Goal: Complete application form: Complete application form

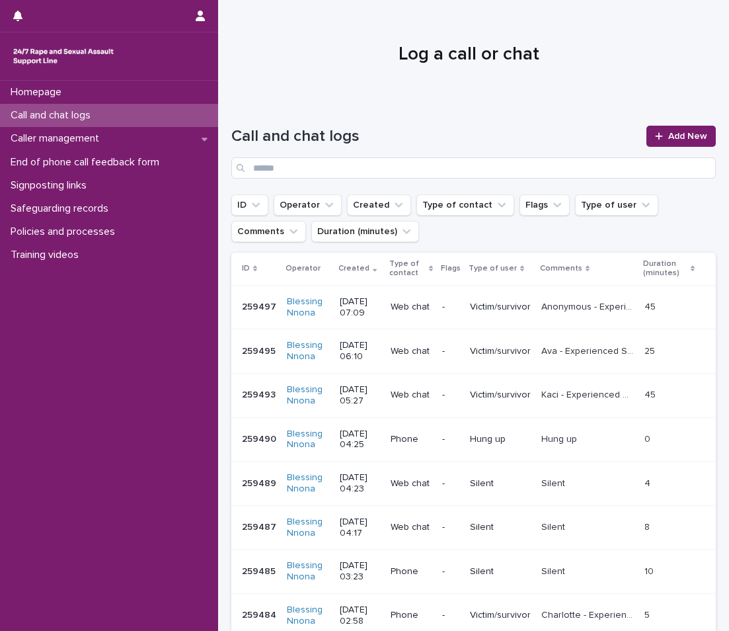
click at [144, 120] on div "Call and chat logs" at bounding box center [109, 115] width 218 height 23
click at [669, 130] on link "Add New" at bounding box center [681, 136] width 69 height 21
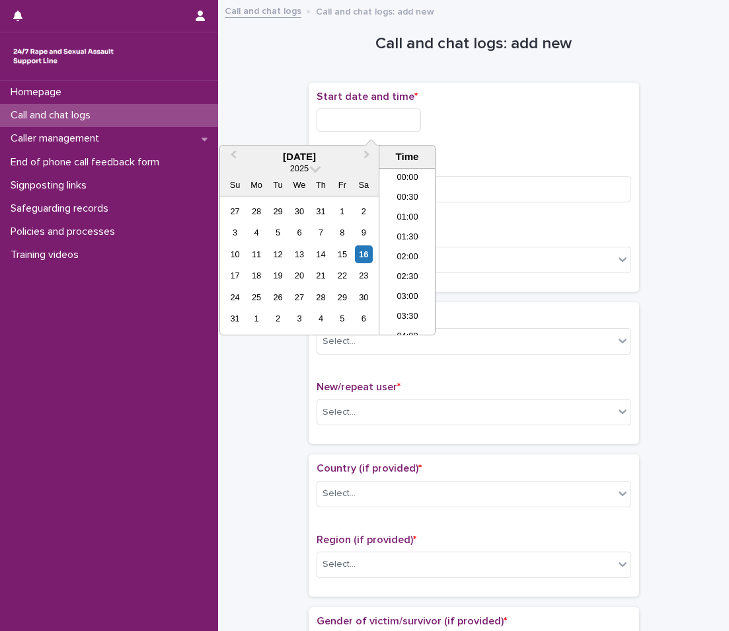
click at [323, 120] on input "text" at bounding box center [369, 119] width 104 height 23
drag, startPoint x: 323, startPoint y: 120, endPoint x: 319, endPoint y: 137, distance: 17.2
click at [323, 120] on input "text" at bounding box center [369, 119] width 104 height 23
click at [366, 259] on div "16" at bounding box center [364, 254] width 18 height 18
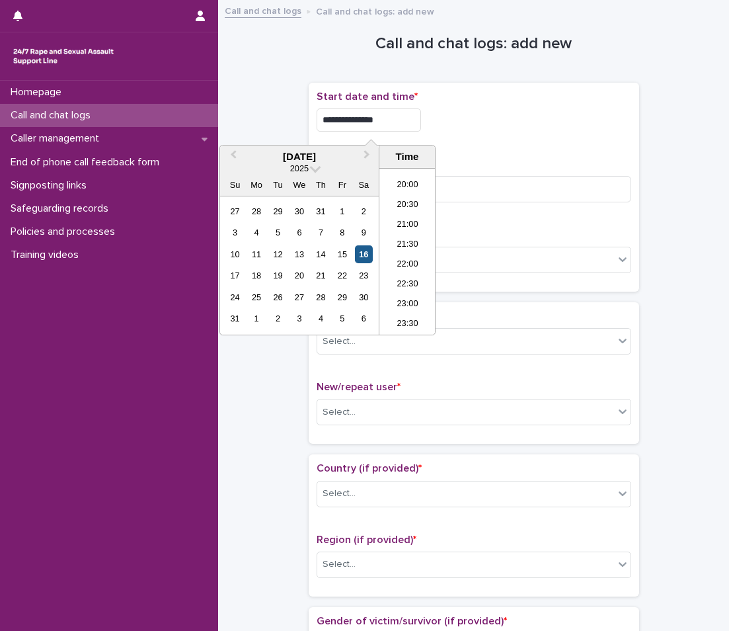
click at [366, 259] on div "16" at bounding box center [364, 254] width 18 height 18
click at [411, 297] on li "23:00" at bounding box center [408, 305] width 56 height 20
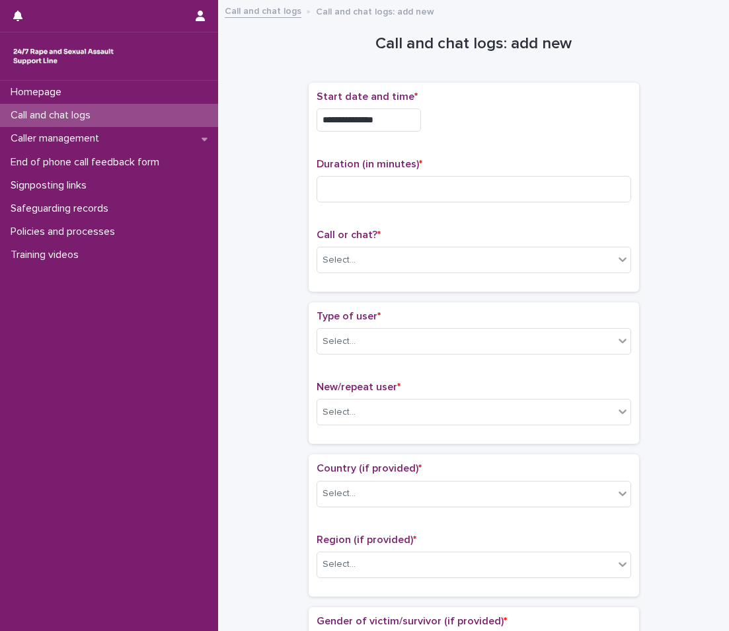
click at [395, 132] on div "**********" at bounding box center [474, 117] width 315 height 52
click at [399, 119] on input "**********" at bounding box center [369, 119] width 104 height 23
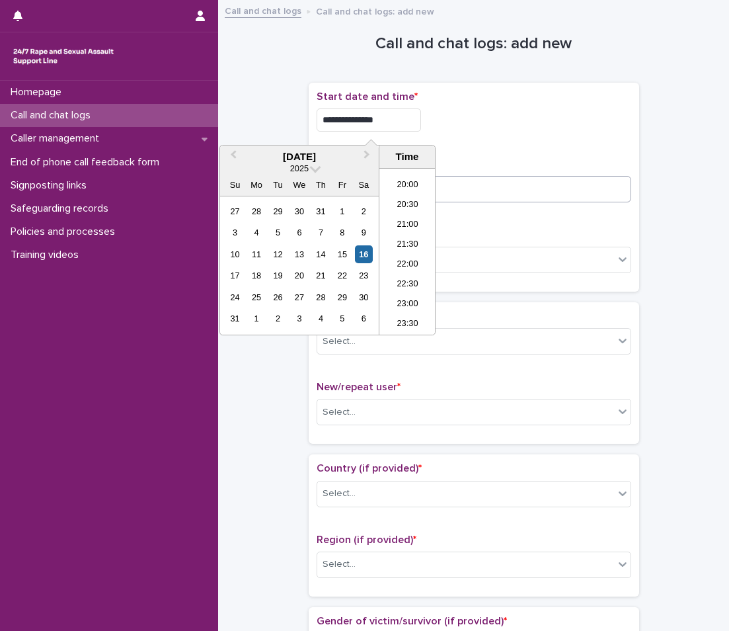
type input "**********"
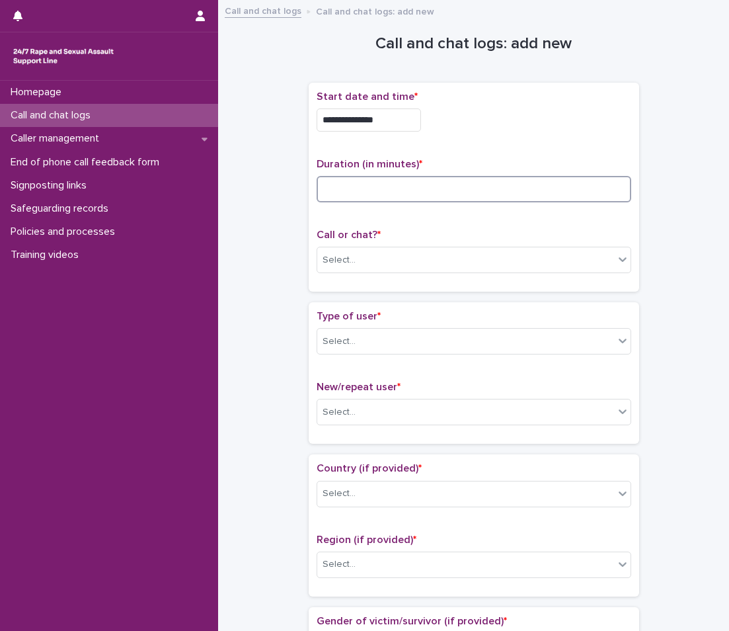
click at [505, 195] on input at bounding box center [474, 189] width 315 height 26
type input "*"
click at [421, 251] on div "Select..." at bounding box center [465, 260] width 297 height 22
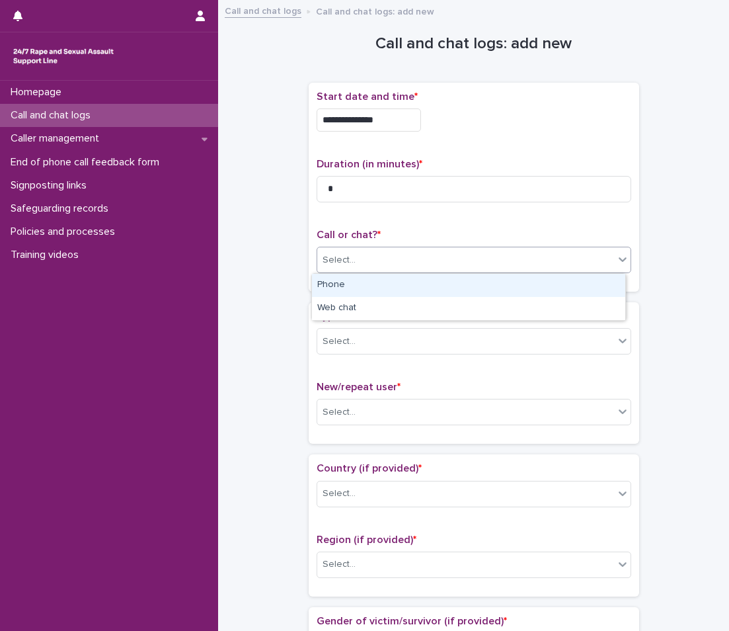
click at [392, 284] on div "Phone" at bounding box center [468, 285] width 313 height 23
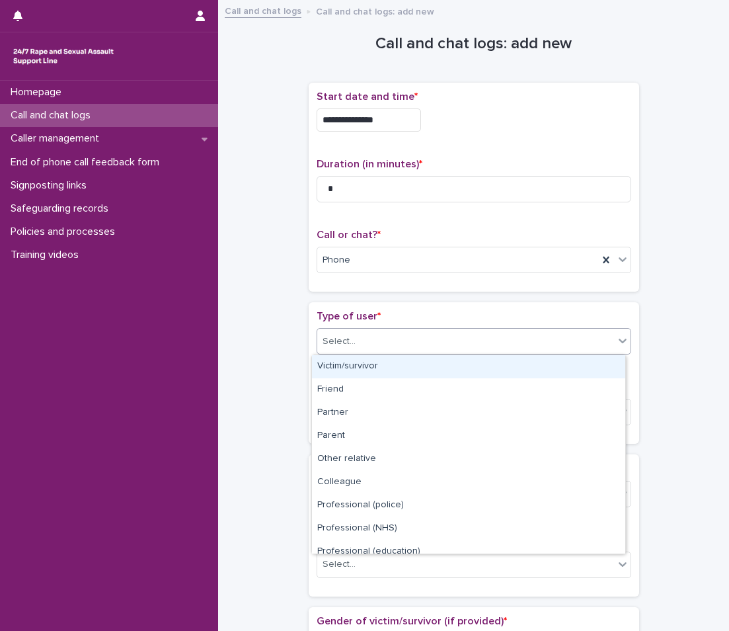
click at [361, 339] on div "Select..." at bounding box center [465, 342] width 297 height 22
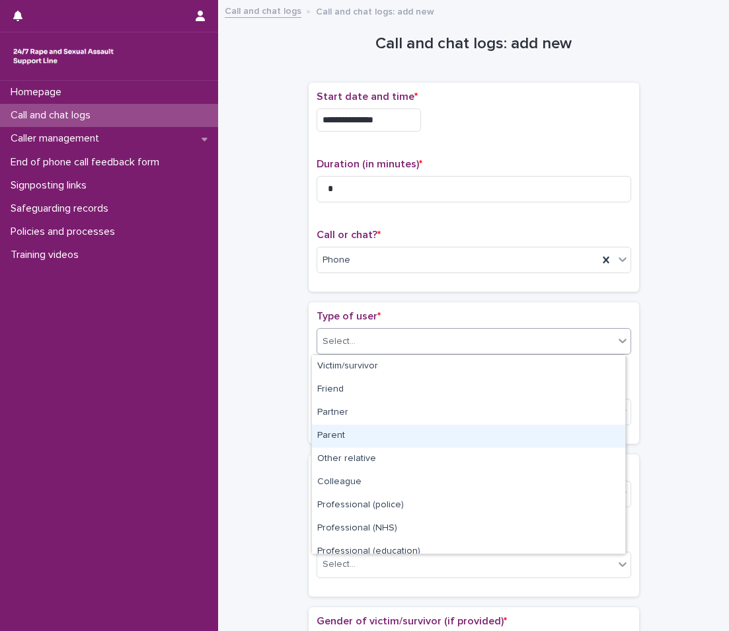
scroll to position [149, 0]
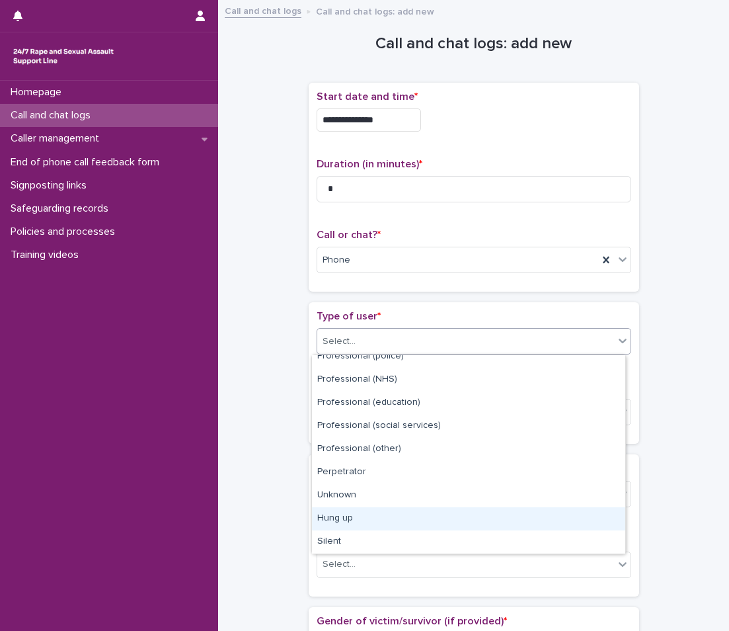
click at [366, 515] on div "Hung up" at bounding box center [468, 518] width 313 height 23
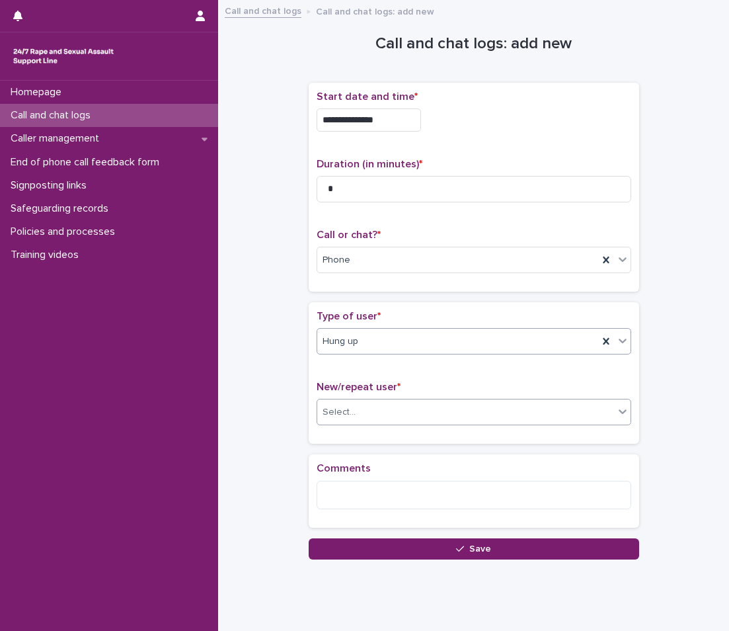
click at [357, 408] on input "text" at bounding box center [357, 412] width 1 height 11
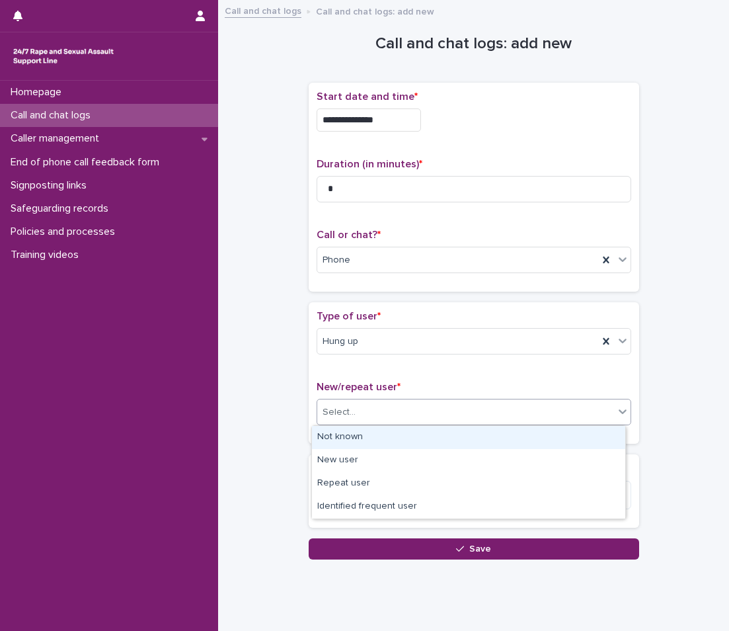
drag, startPoint x: 347, startPoint y: 451, endPoint x: 348, endPoint y: 441, distance: 10.0
click at [348, 441] on div "Not known" at bounding box center [468, 437] width 313 height 23
click at [348, 441] on div "Type of user * Hung up New/repeat user * option Not known focused, 1 of 4. 4 re…" at bounding box center [474, 373] width 331 height 142
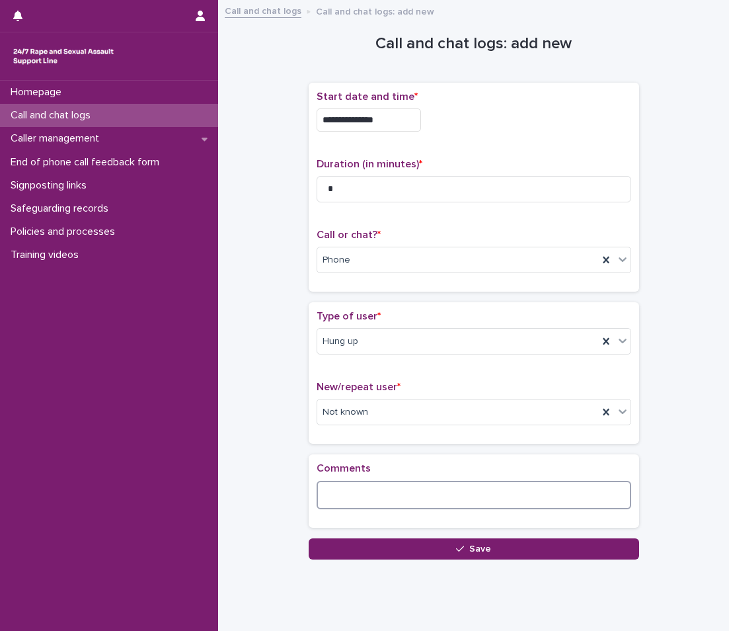
drag, startPoint x: 348, startPoint y: 441, endPoint x: 341, endPoint y: 481, distance: 40.2
click at [341, 481] on textarea at bounding box center [474, 495] width 315 height 28
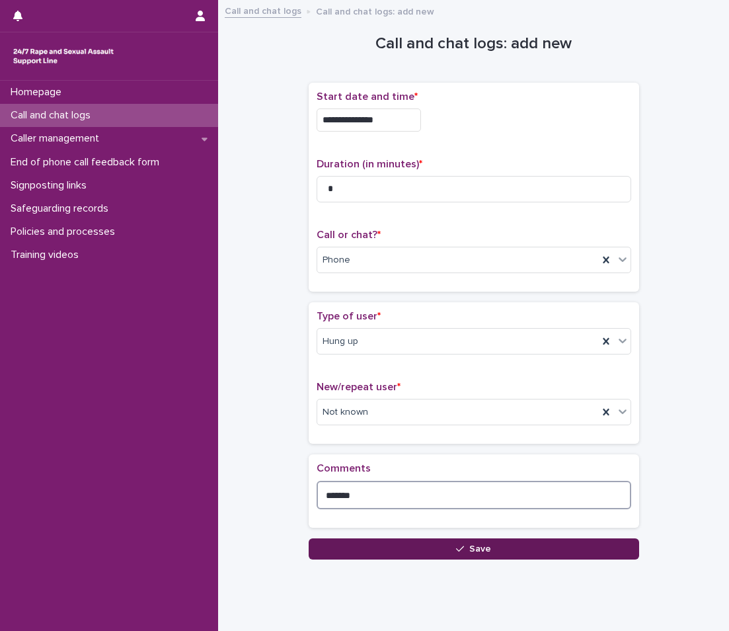
type textarea "*******"
click at [390, 552] on button "Save" at bounding box center [474, 548] width 331 height 21
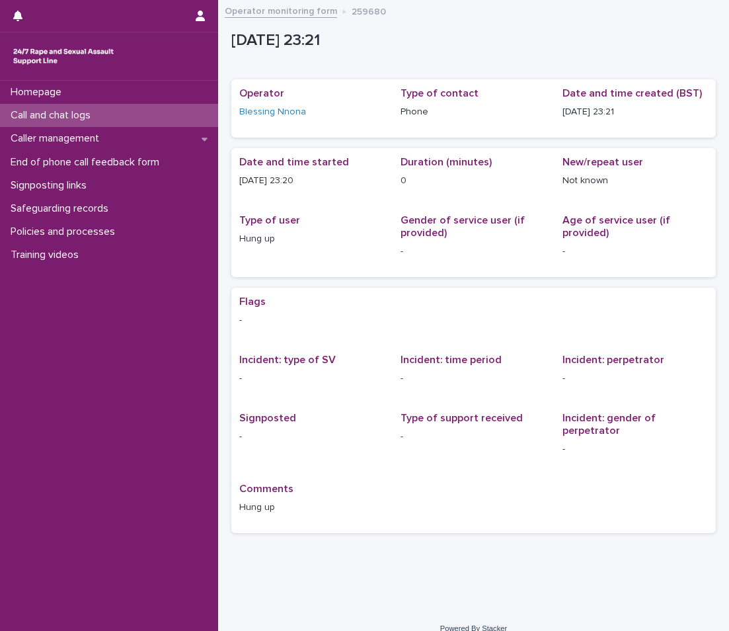
click at [140, 105] on div "Call and chat logs" at bounding box center [109, 115] width 218 height 23
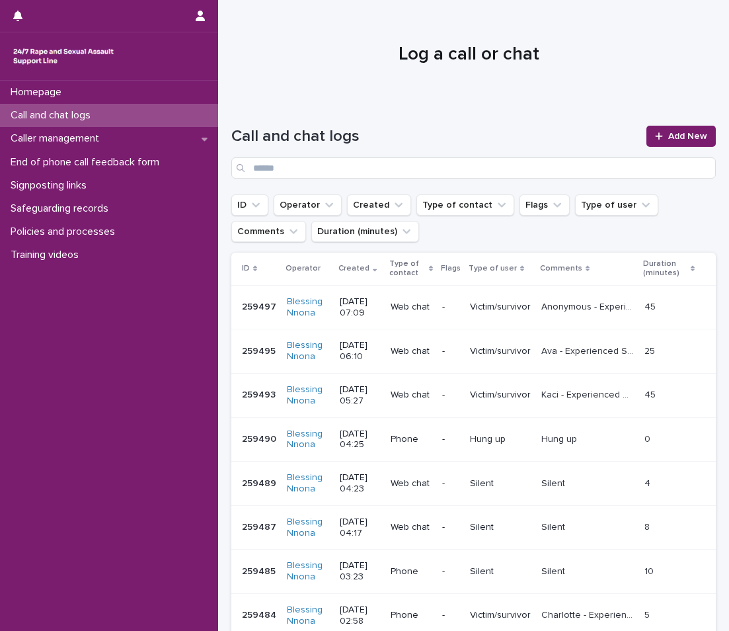
click at [146, 115] on div "Call and chat logs" at bounding box center [109, 115] width 218 height 23
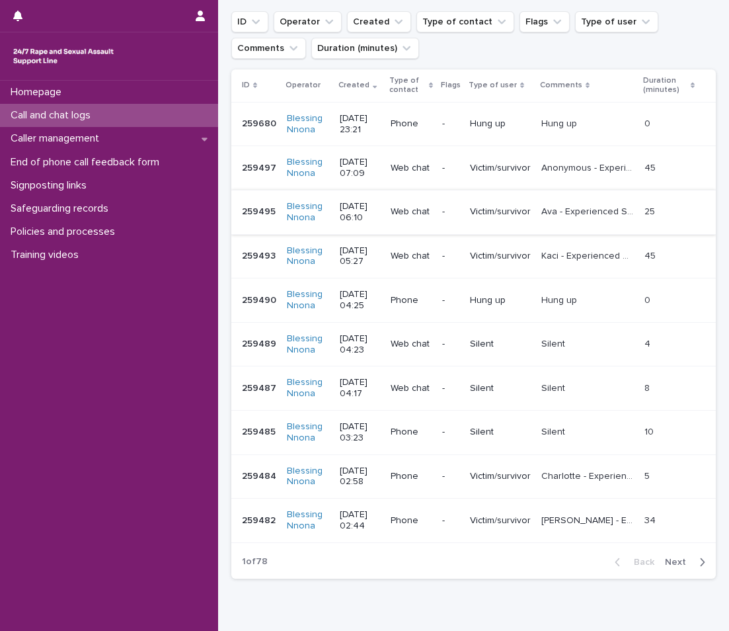
scroll to position [245, 0]
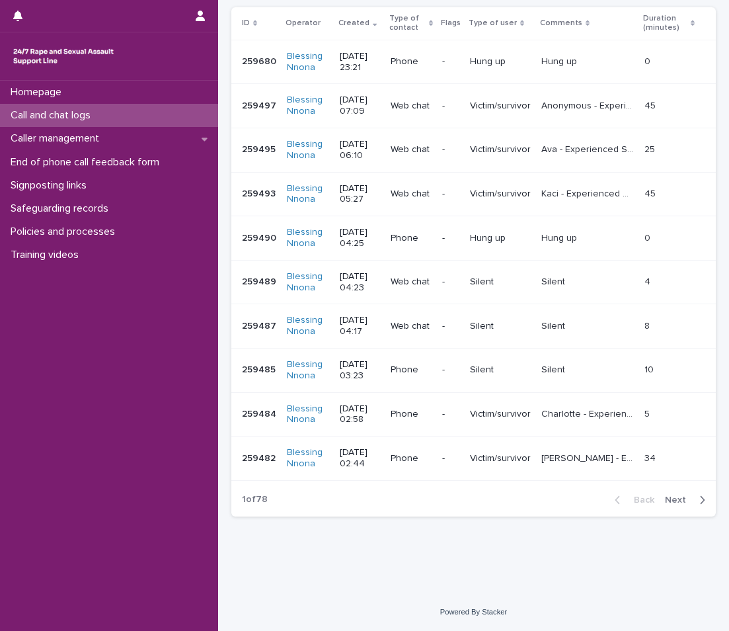
click at [685, 495] on button "Next" at bounding box center [688, 500] width 56 height 12
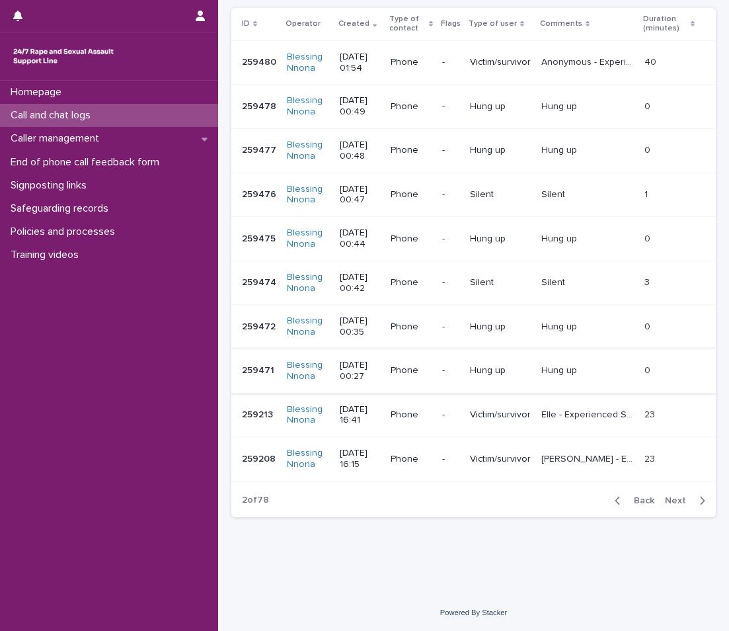
scroll to position [245, 0]
click at [615, 501] on icon "button" at bounding box center [618, 500] width 6 height 12
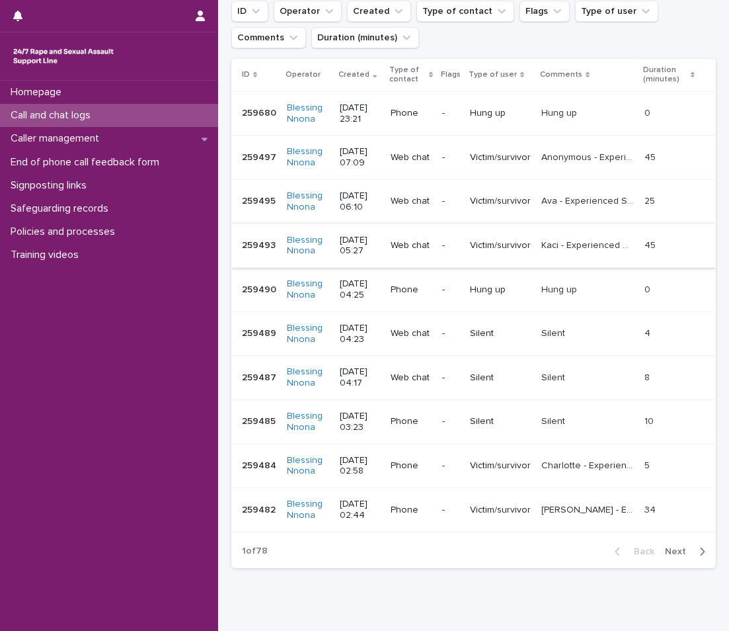
scroll to position [245, 0]
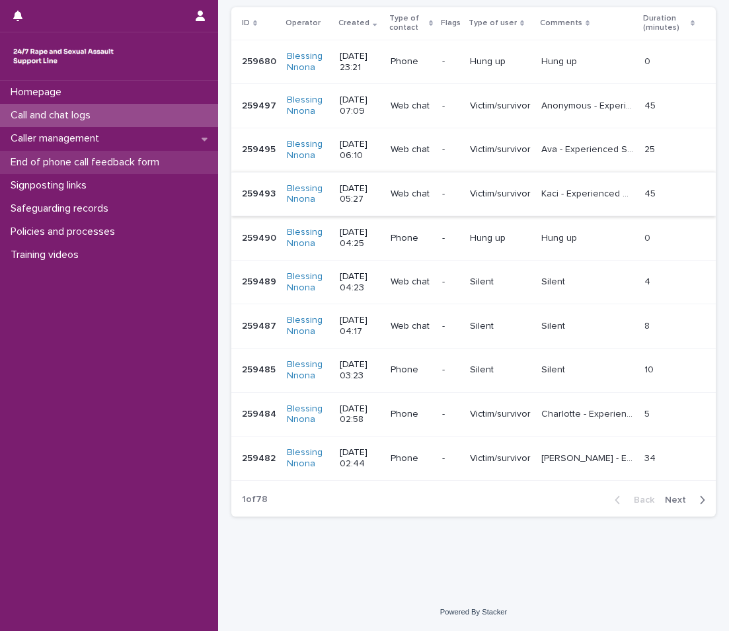
click at [137, 161] on p "End of phone call feedback form" at bounding box center [87, 162] width 165 height 13
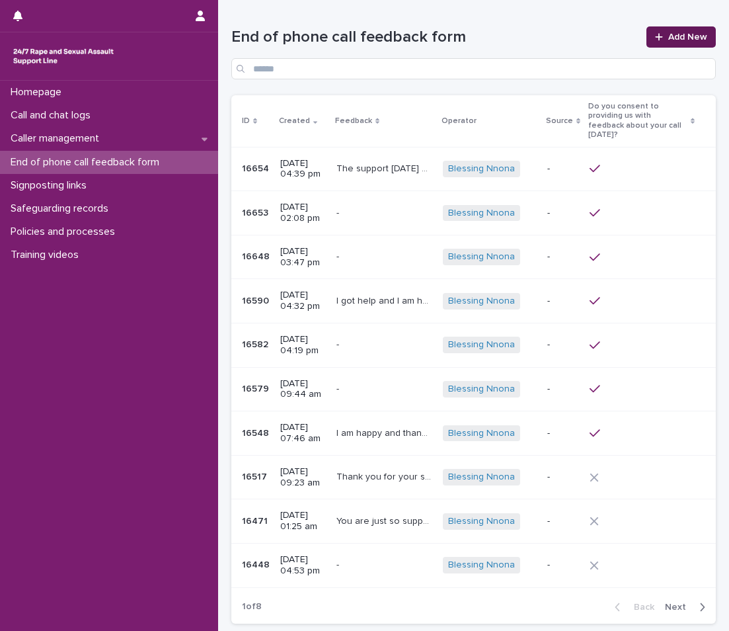
click at [655, 39] on icon at bounding box center [659, 36] width 8 height 9
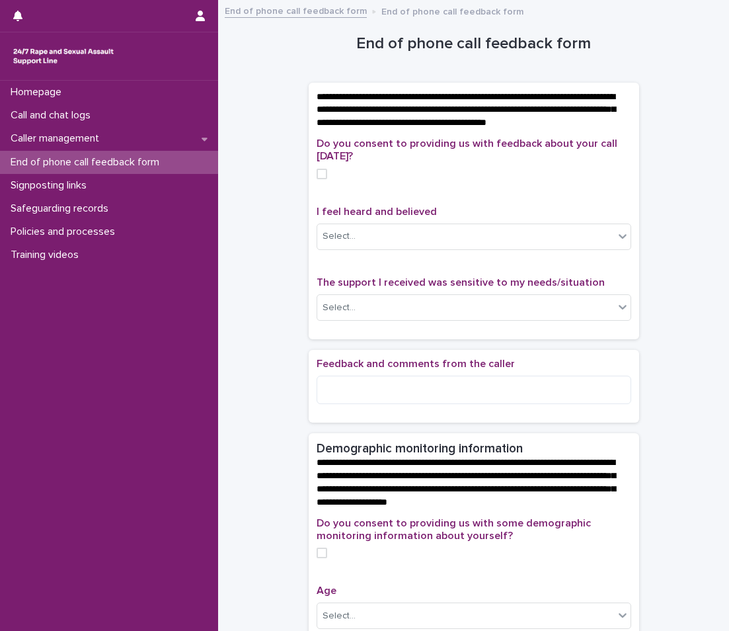
click at [317, 189] on div "Do you consent to providing us with feedback about your call [DATE]?" at bounding box center [474, 164] width 315 height 52
click at [319, 179] on span at bounding box center [322, 174] width 11 height 11
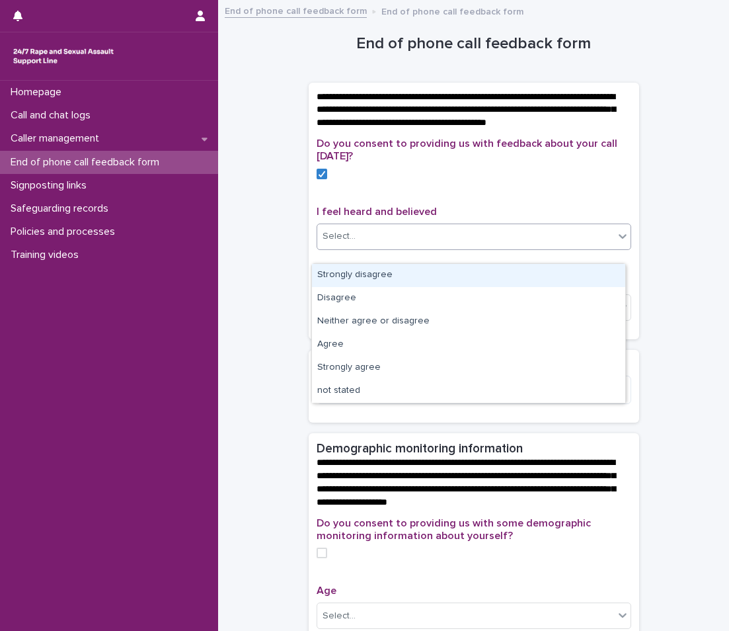
click at [397, 247] on div "Select..." at bounding box center [465, 237] width 297 height 22
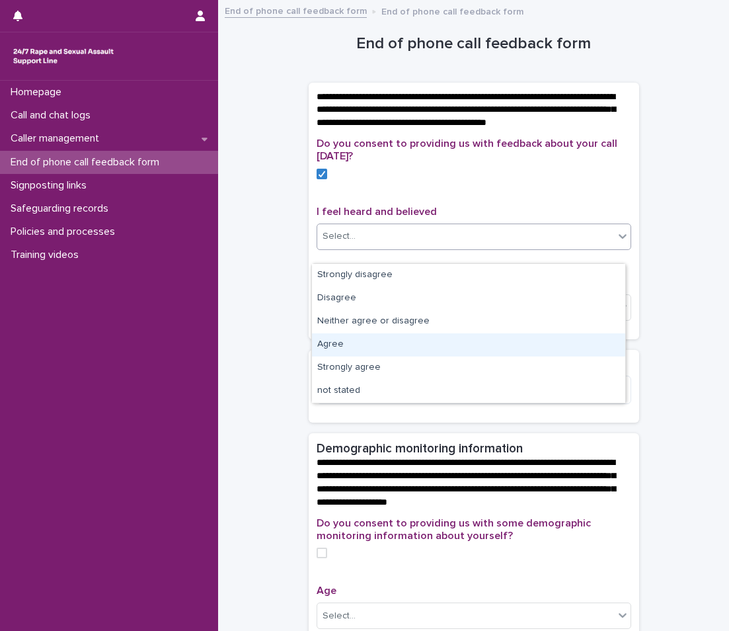
click at [397, 335] on div "Agree" at bounding box center [468, 344] width 313 height 23
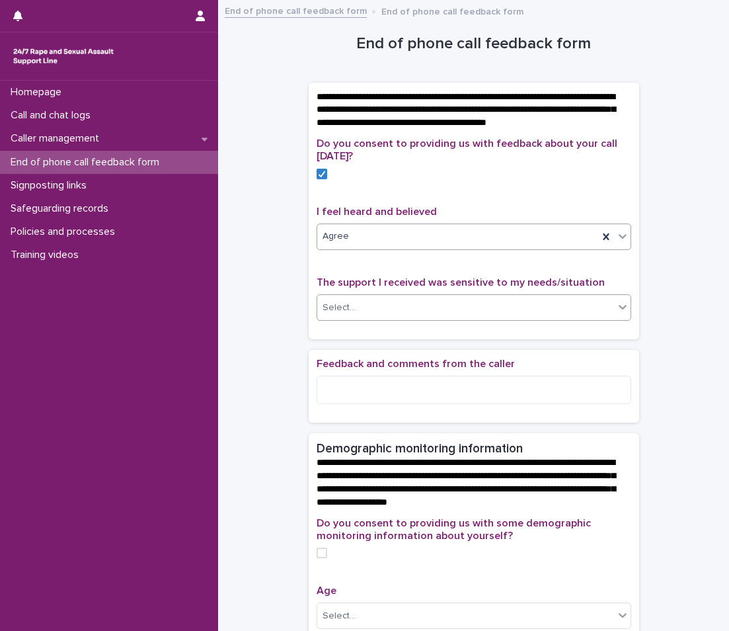
click at [395, 319] on div "Select..." at bounding box center [465, 308] width 297 height 22
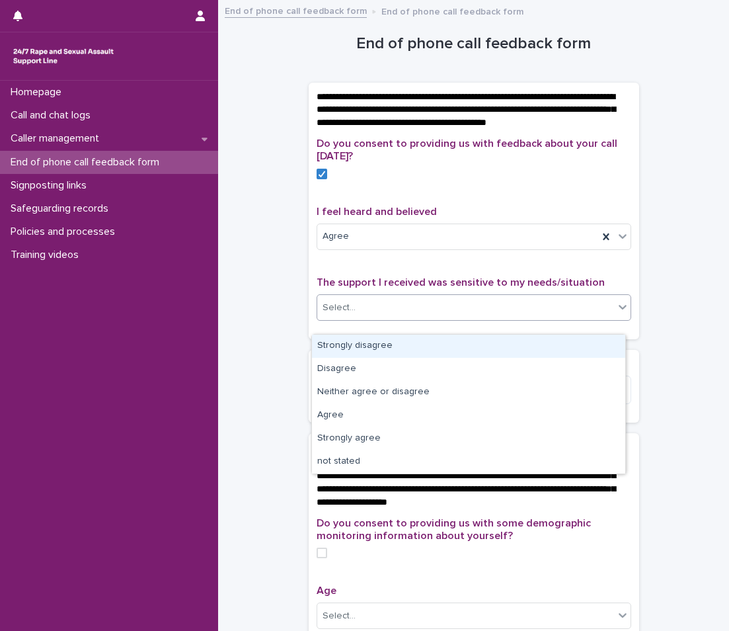
click at [395, 319] on div "Select..." at bounding box center [465, 308] width 297 height 22
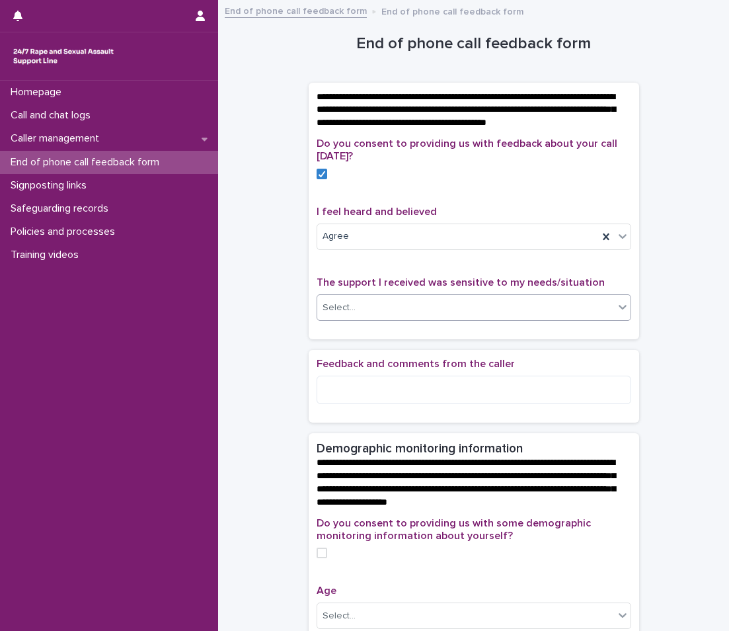
click at [395, 319] on div "Select..." at bounding box center [465, 308] width 297 height 22
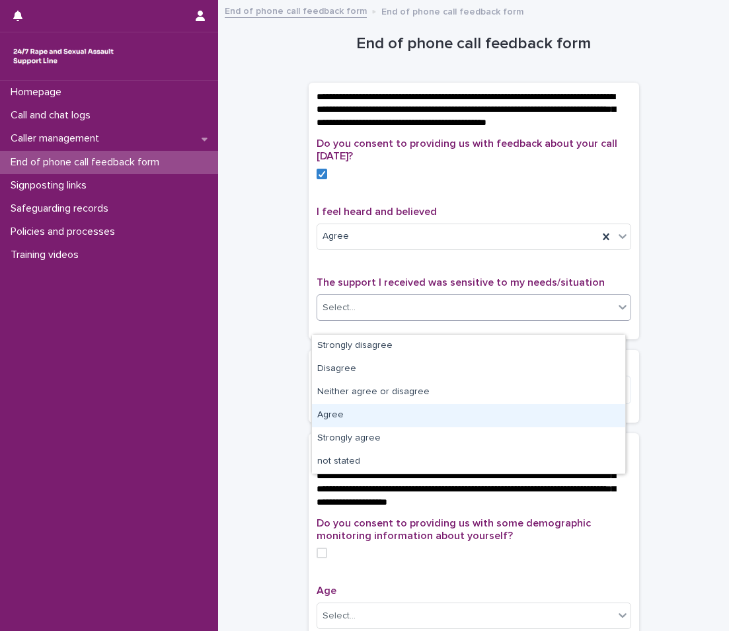
click at [377, 407] on div "Agree" at bounding box center [468, 415] width 313 height 23
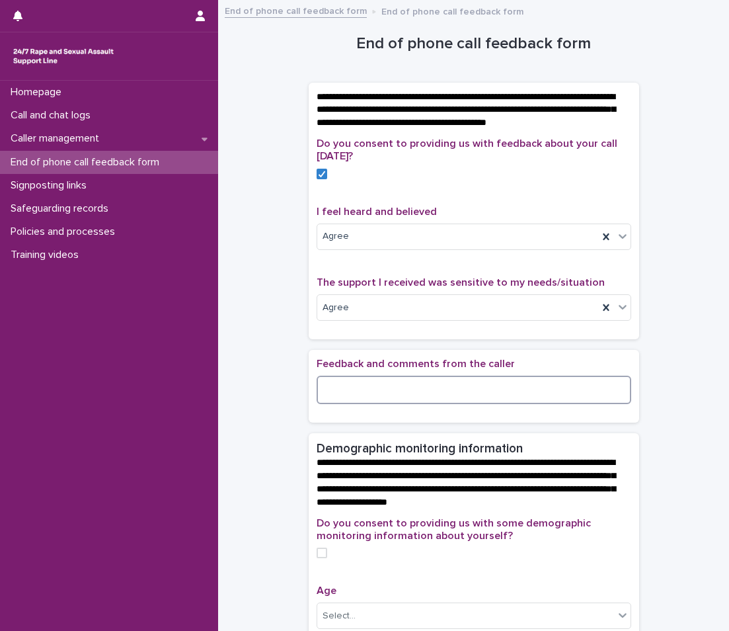
click at [377, 404] on textarea at bounding box center [474, 390] width 315 height 28
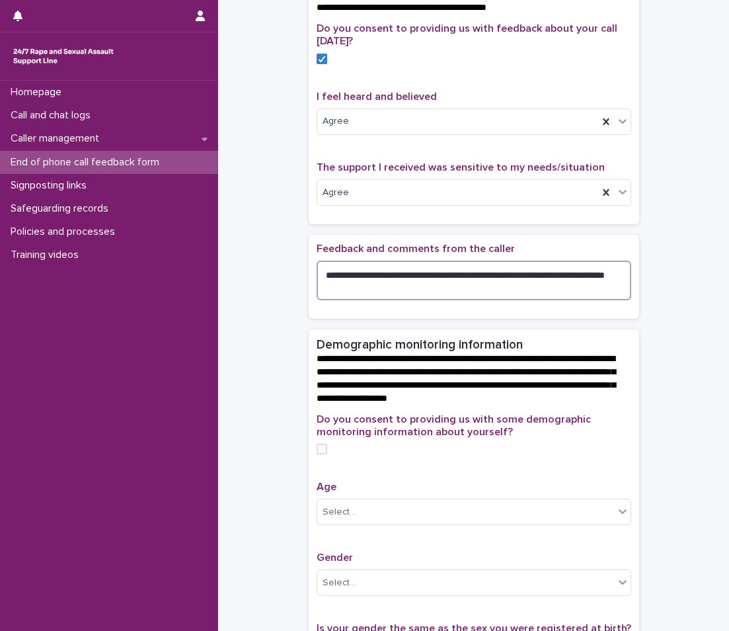
scroll to position [132, 0]
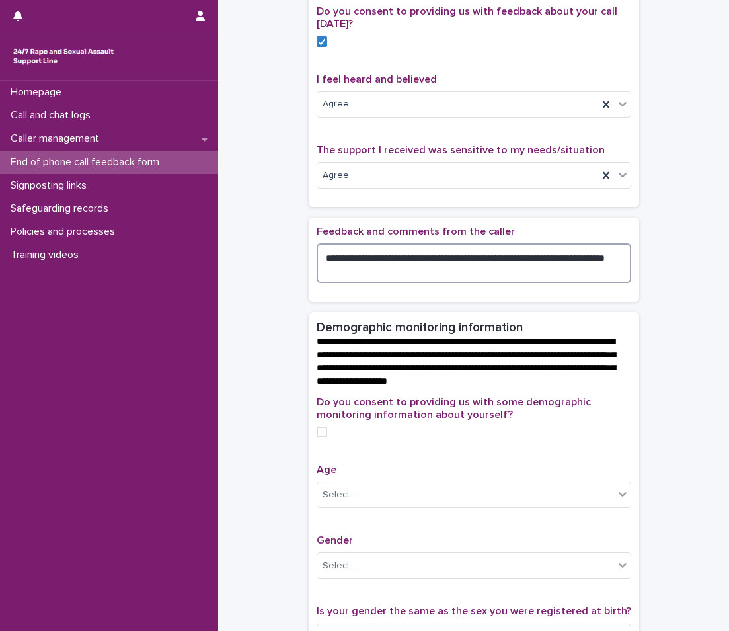
click at [330, 268] on textarea "**********" at bounding box center [474, 263] width 315 height 40
click at [372, 283] on textarea "**********" at bounding box center [474, 263] width 315 height 40
click at [319, 437] on label at bounding box center [474, 432] width 315 height 11
click at [319, 437] on span at bounding box center [322, 432] width 11 height 11
click at [357, 501] on input "text" at bounding box center [357, 494] width 1 height 11
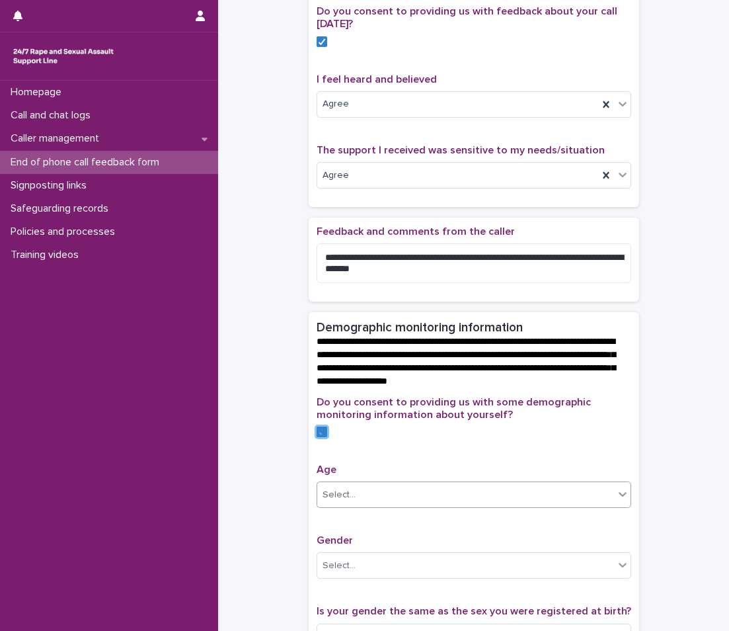
click at [357, 501] on input "text" at bounding box center [357, 494] width 1 height 11
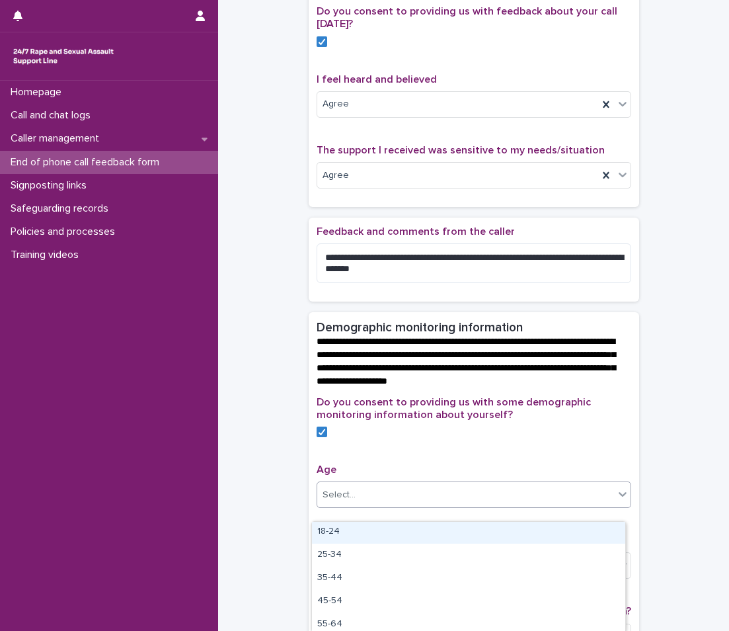
scroll to position [66, 0]
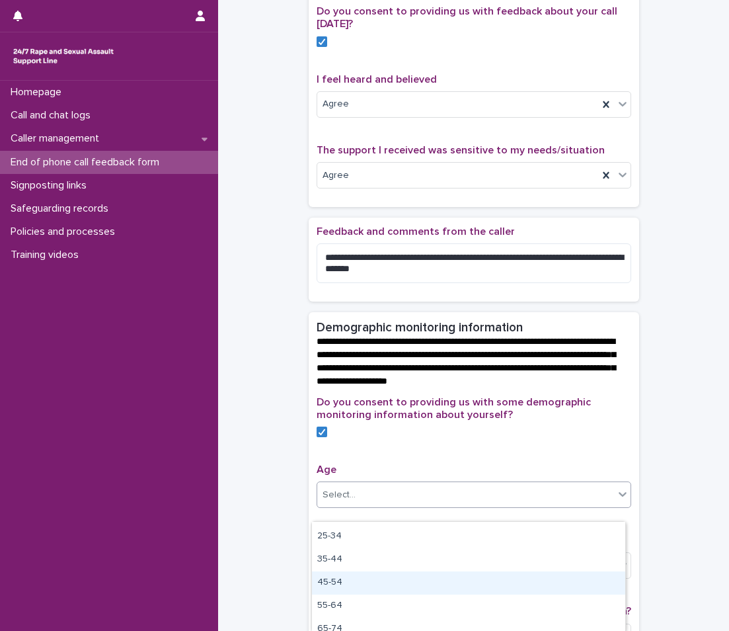
click at [330, 579] on div "45-54" at bounding box center [468, 582] width 313 height 23
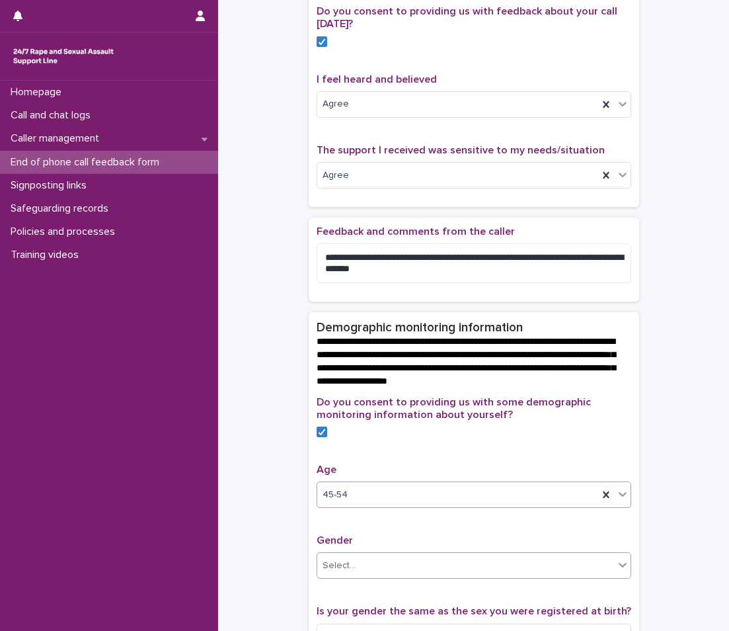
click at [330, 573] on div "Select..." at bounding box center [339, 566] width 33 height 14
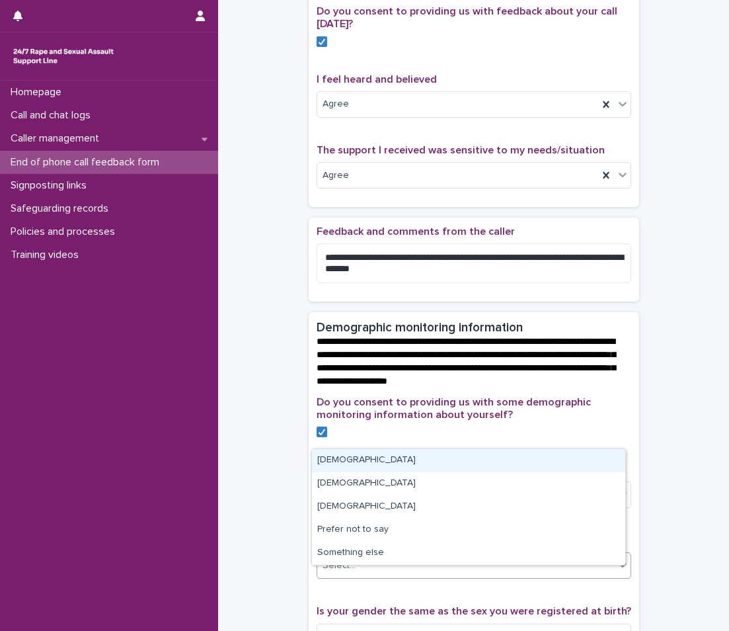
click at [339, 463] on div "[DEMOGRAPHIC_DATA]" at bounding box center [468, 460] width 313 height 23
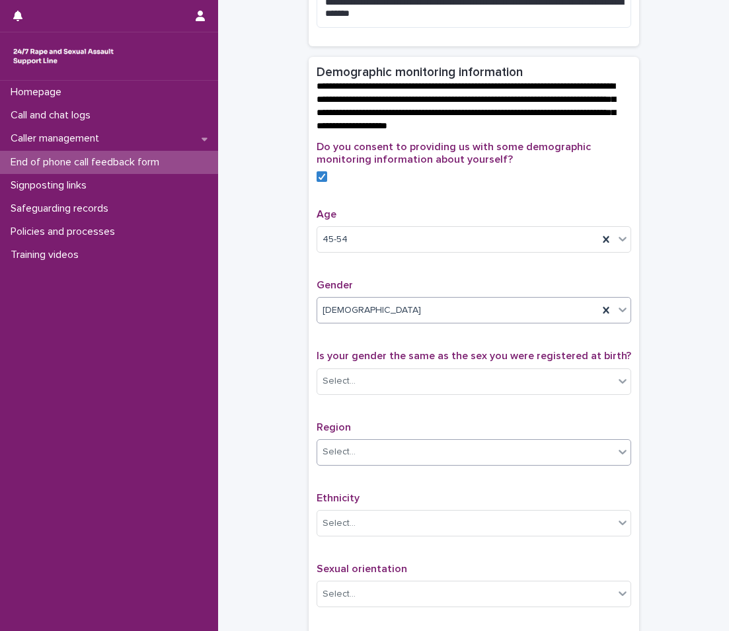
scroll to position [397, 0]
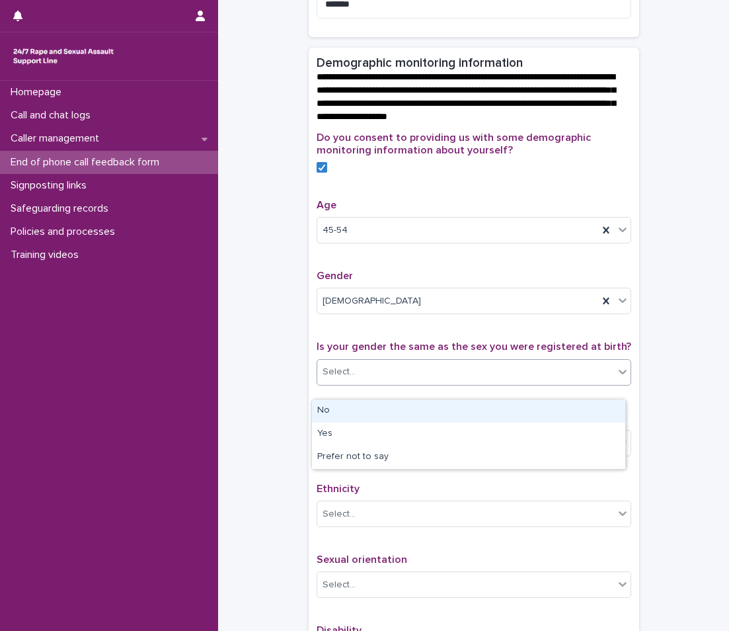
click at [370, 383] on div "Select..." at bounding box center [465, 372] width 297 height 22
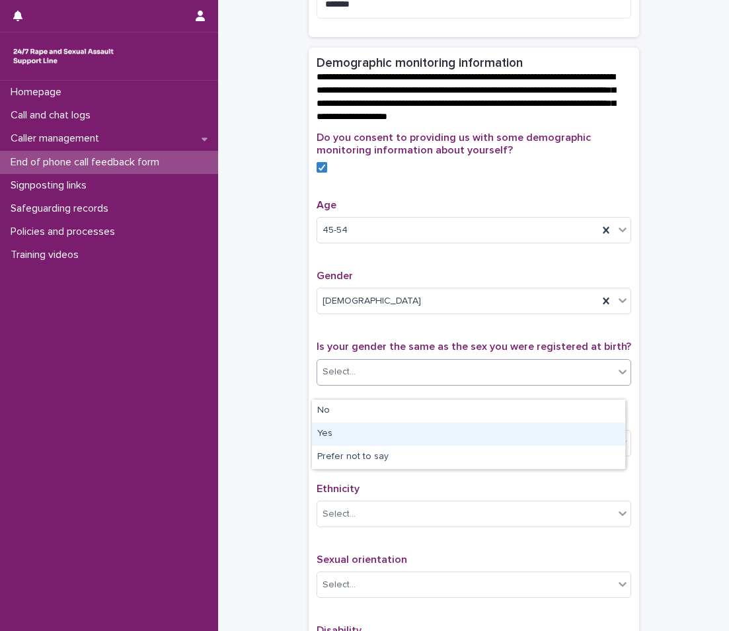
click at [352, 423] on div "Yes" at bounding box center [468, 434] width 313 height 23
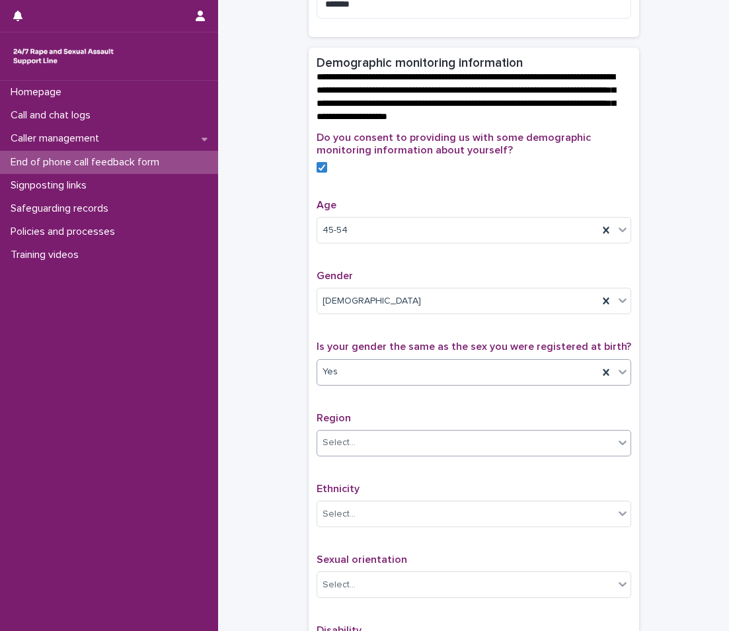
click at [335, 450] on div "Select..." at bounding box center [339, 443] width 33 height 14
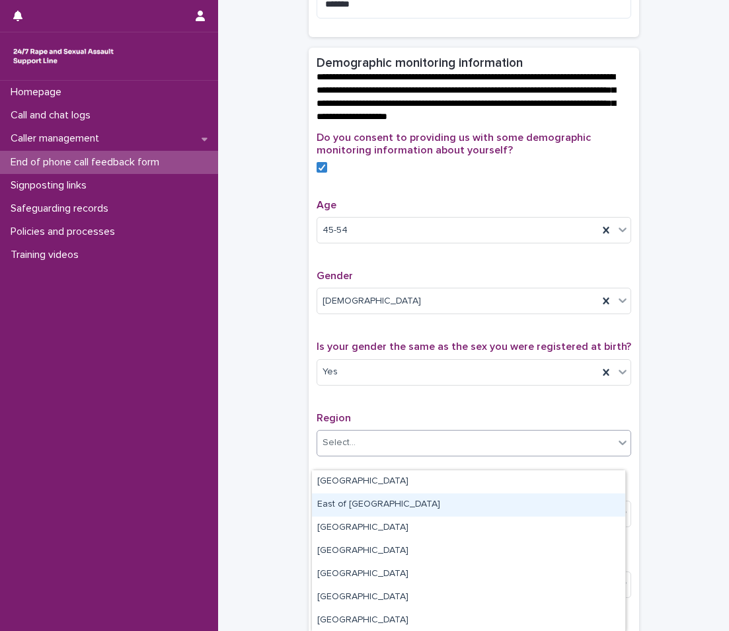
scroll to position [116, 0]
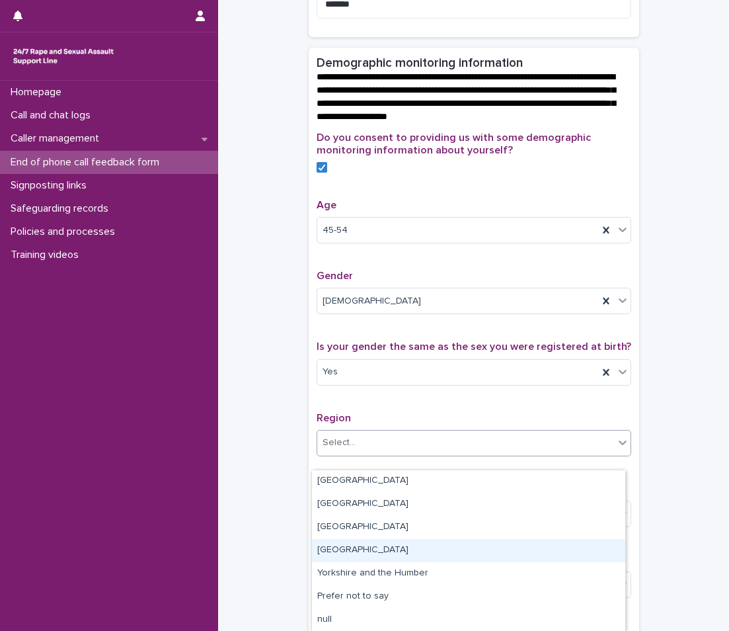
click at [344, 552] on div "[GEOGRAPHIC_DATA]" at bounding box center [468, 550] width 313 height 23
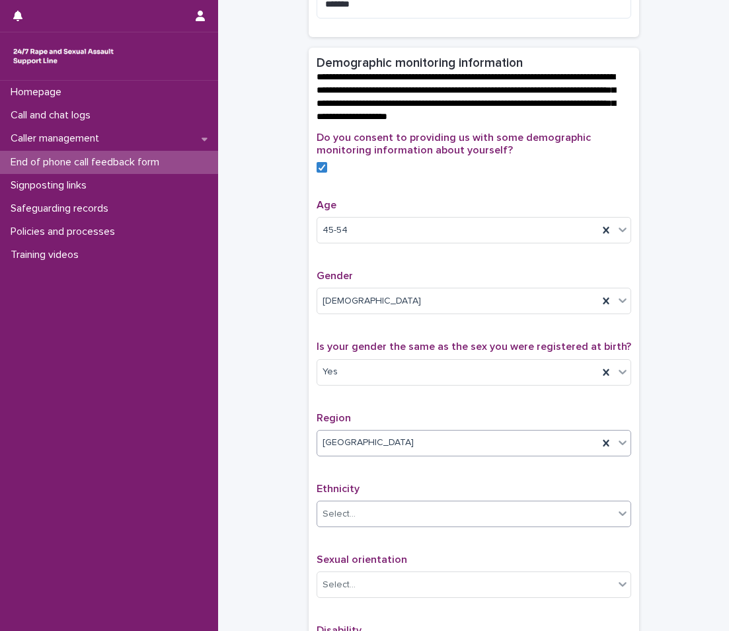
click at [347, 521] on div "Select..." at bounding box center [339, 514] width 33 height 14
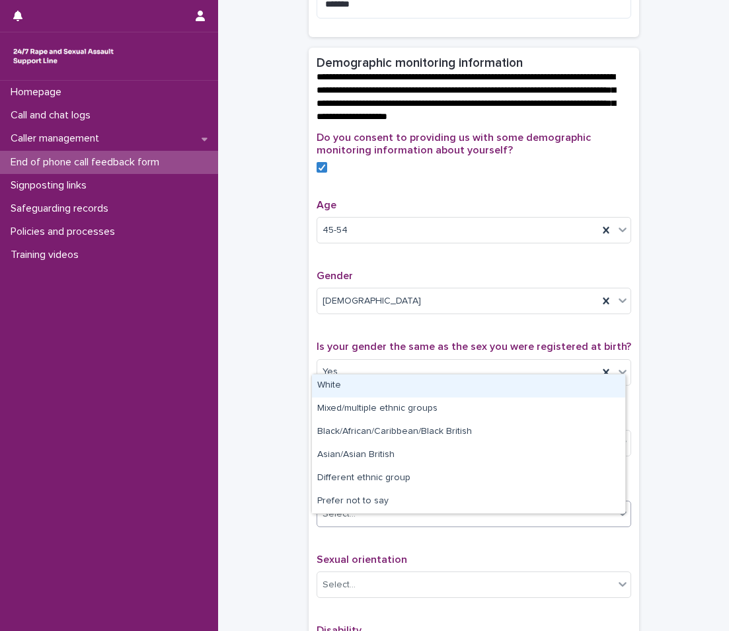
drag, startPoint x: 347, startPoint y: 520, endPoint x: 378, endPoint y: 384, distance: 139.7
click at [378, 384] on div "White" at bounding box center [468, 385] width 313 height 23
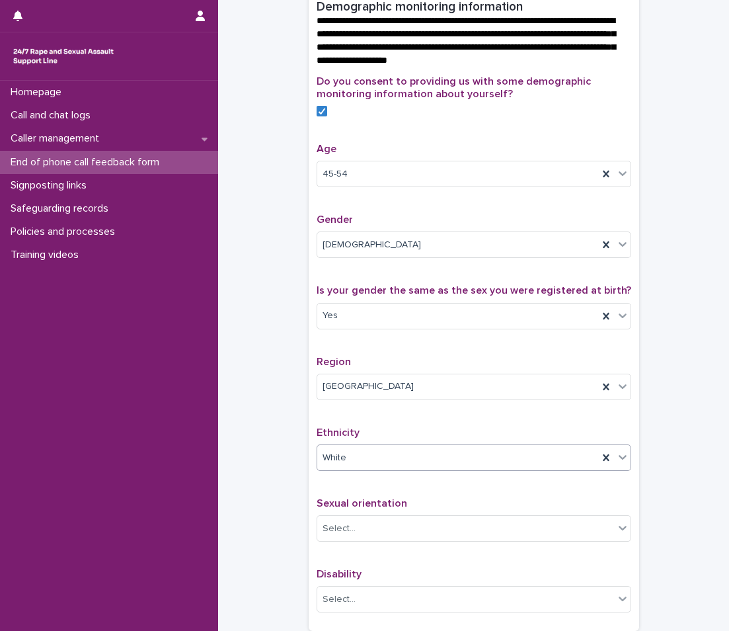
scroll to position [602, 0]
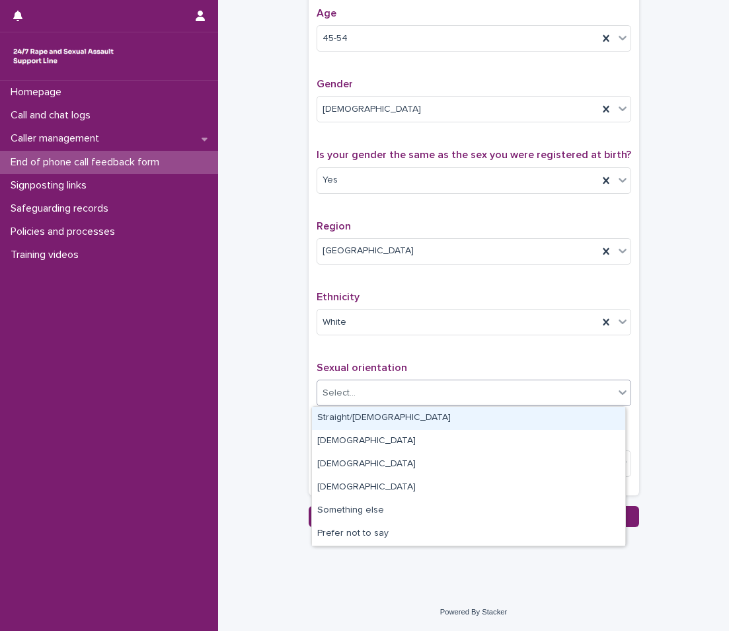
click at [427, 390] on div "Select..." at bounding box center [465, 393] width 297 height 22
click at [415, 412] on div "Straight/[DEMOGRAPHIC_DATA]" at bounding box center [468, 418] width 313 height 23
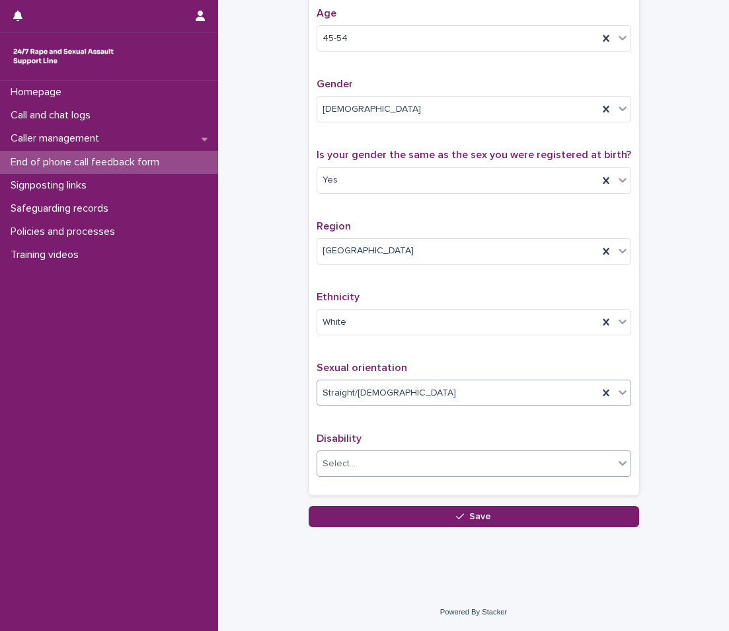
click at [358, 458] on div "Select..." at bounding box center [465, 464] width 297 height 22
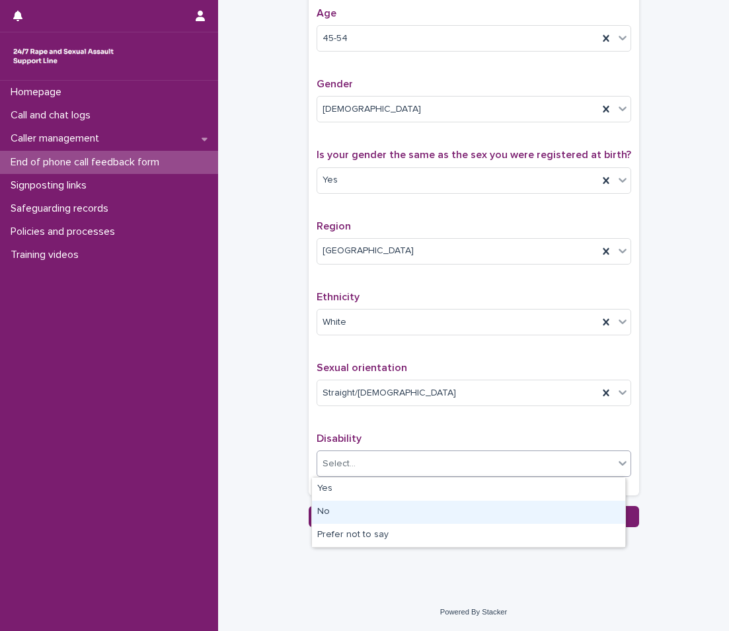
click at [370, 504] on div "No" at bounding box center [468, 512] width 313 height 23
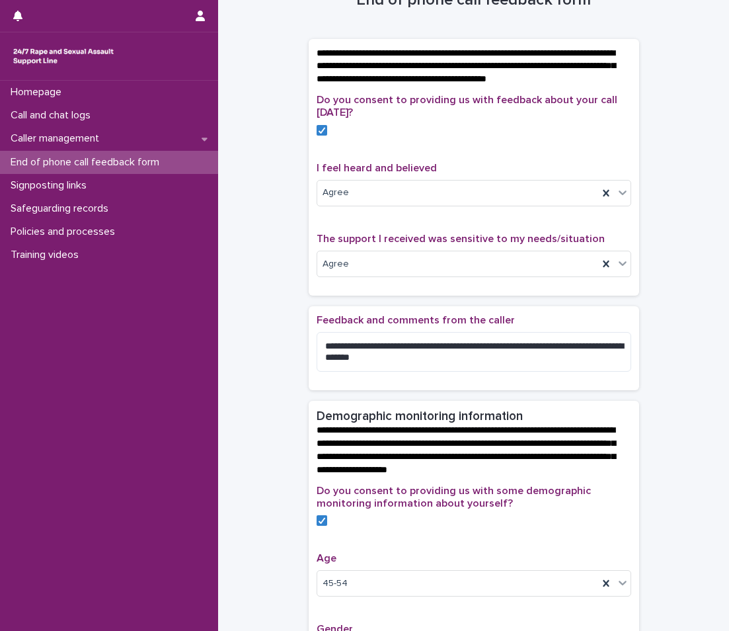
scroll to position [66, 0]
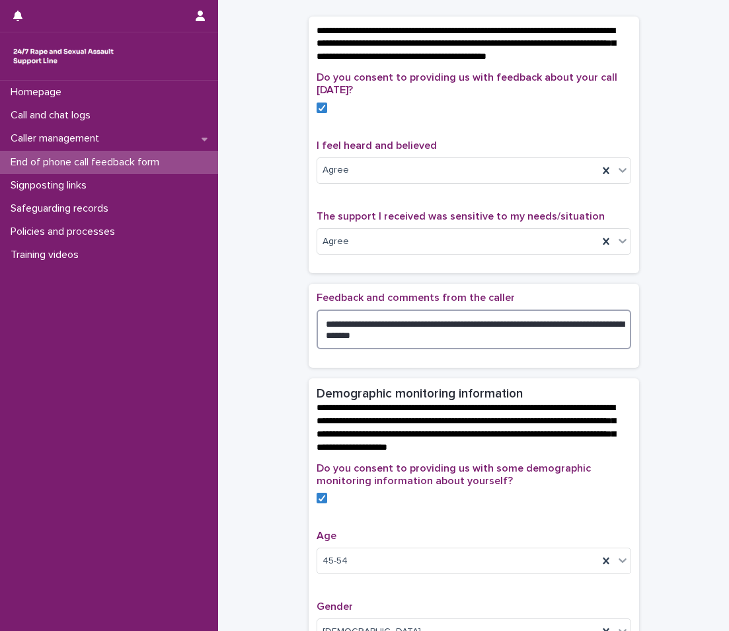
click at [597, 336] on textarea "**********" at bounding box center [474, 330] width 315 height 40
click at [595, 337] on textarea "**********" at bounding box center [474, 330] width 315 height 40
click at [420, 349] on textarea "**********" at bounding box center [474, 330] width 315 height 40
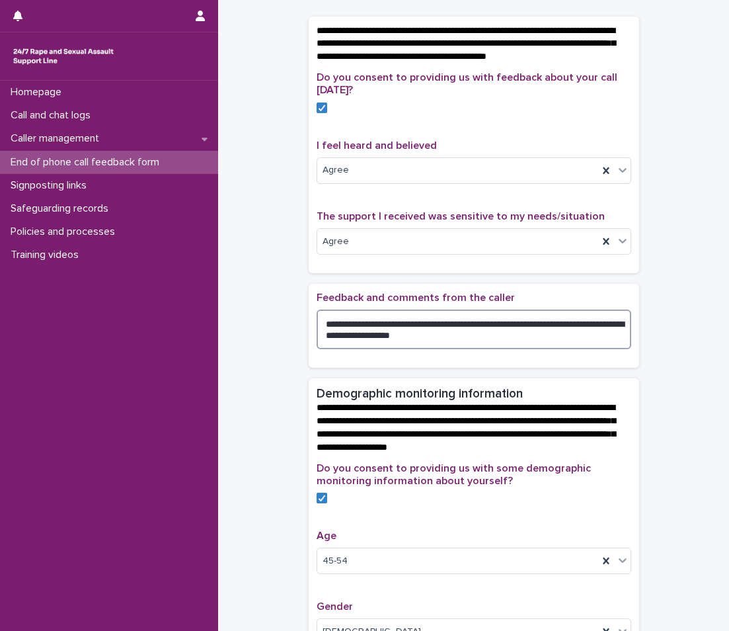
click at [458, 336] on textarea "**********" at bounding box center [474, 330] width 315 height 40
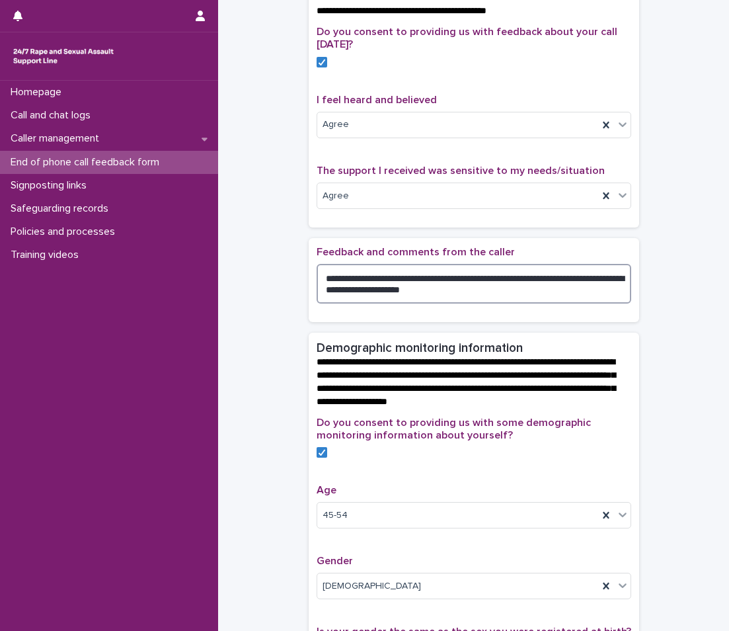
scroll to position [265, 0]
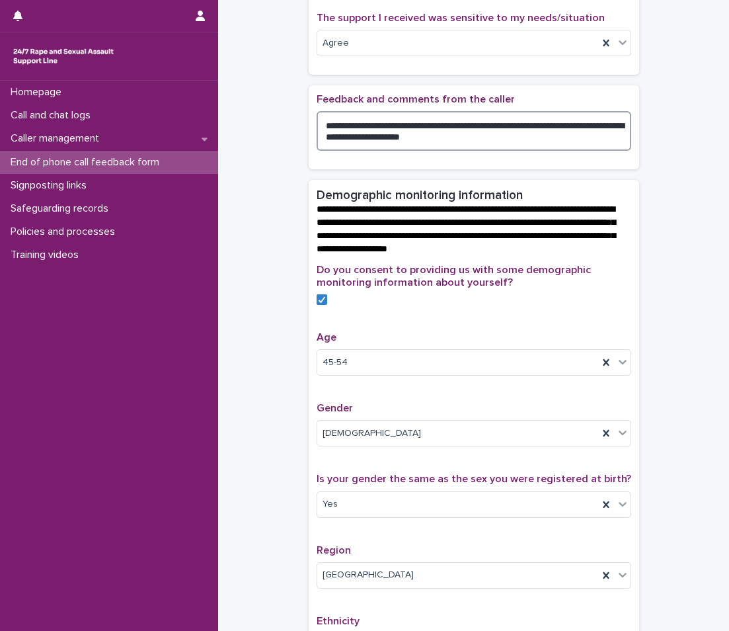
click at [438, 151] on textarea "**********" at bounding box center [474, 131] width 315 height 40
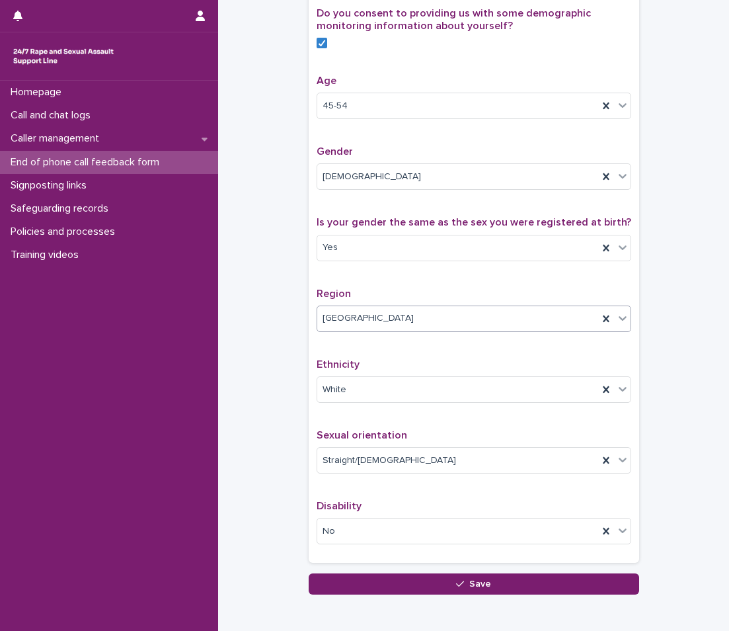
scroll to position [602, 0]
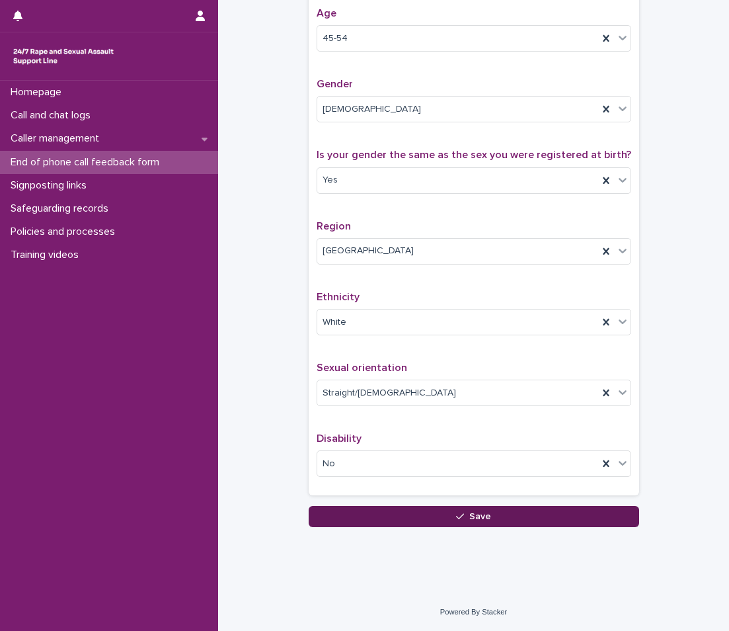
type textarea "**********"
click at [382, 509] on button "Save" at bounding box center [474, 516] width 331 height 21
